Goal: Task Accomplishment & Management: Manage account settings

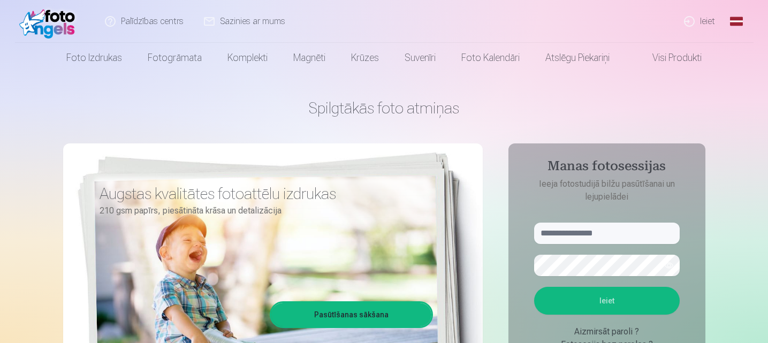
click at [692, 19] on link "Ieiet" at bounding box center [699, 21] width 51 height 43
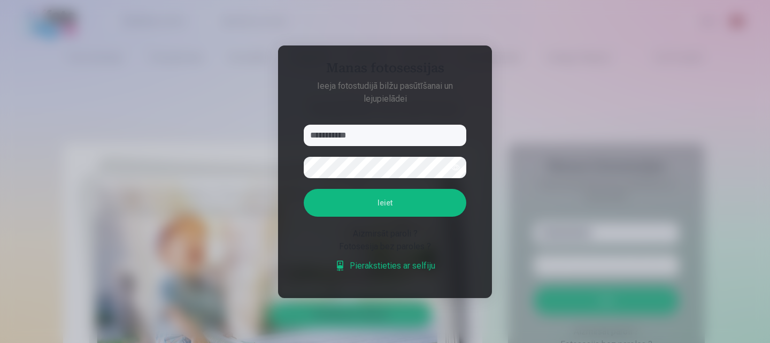
type input "**********"
click at [304, 189] on button "Ieiet" at bounding box center [385, 203] width 163 height 28
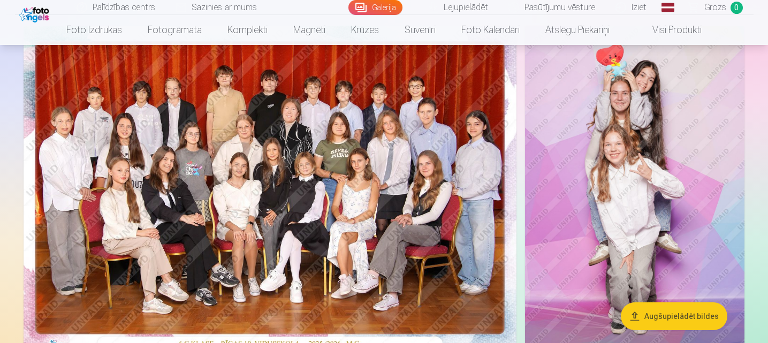
scroll to position [103, 0]
